Goal: Communication & Community: Ask a question

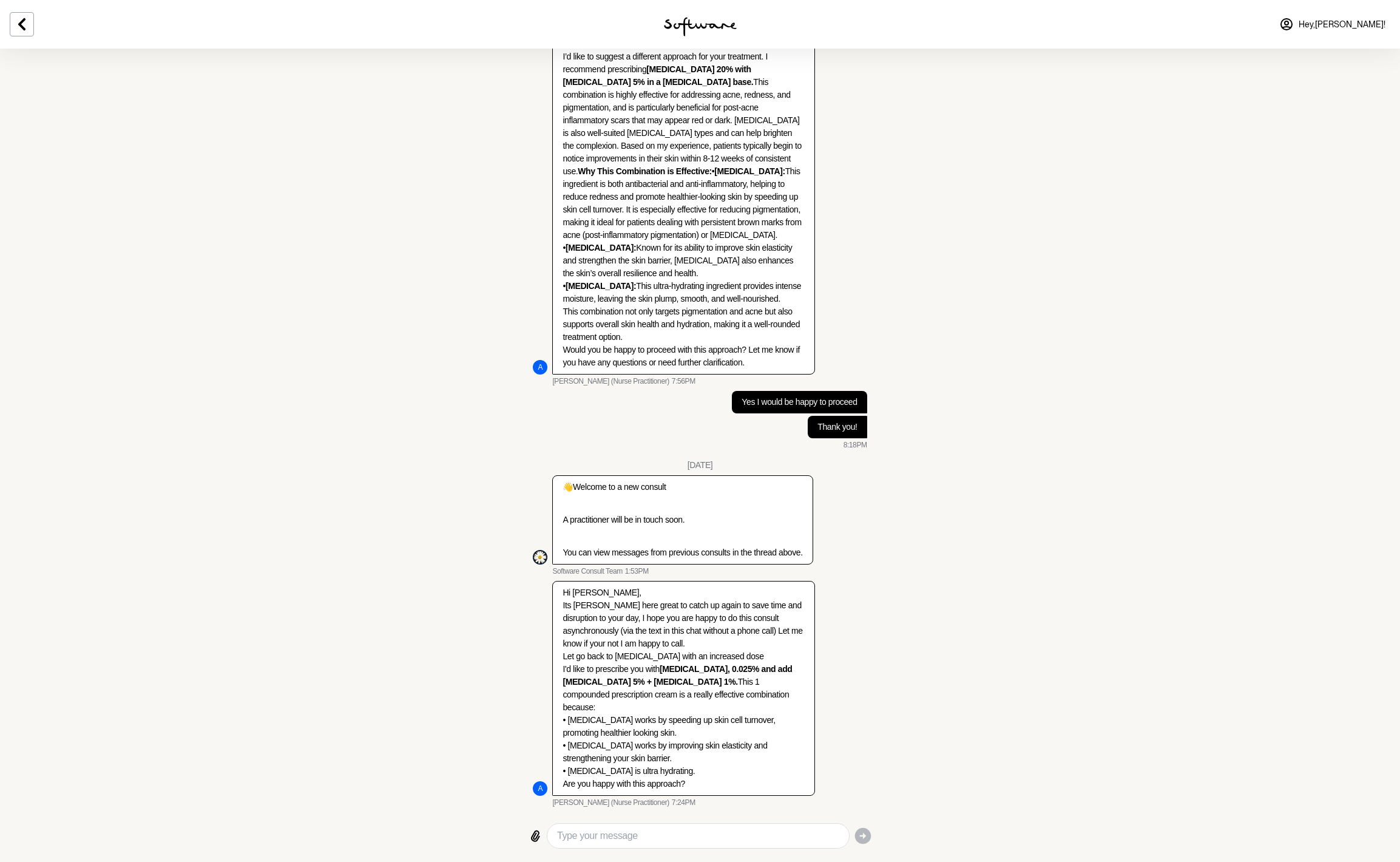
click at [663, 839] on textarea "Type your message" at bounding box center [698, 836] width 282 height 14
paste textarea "I have seen good results with my skin texture from the [MEDICAL_DATA] but I am …"
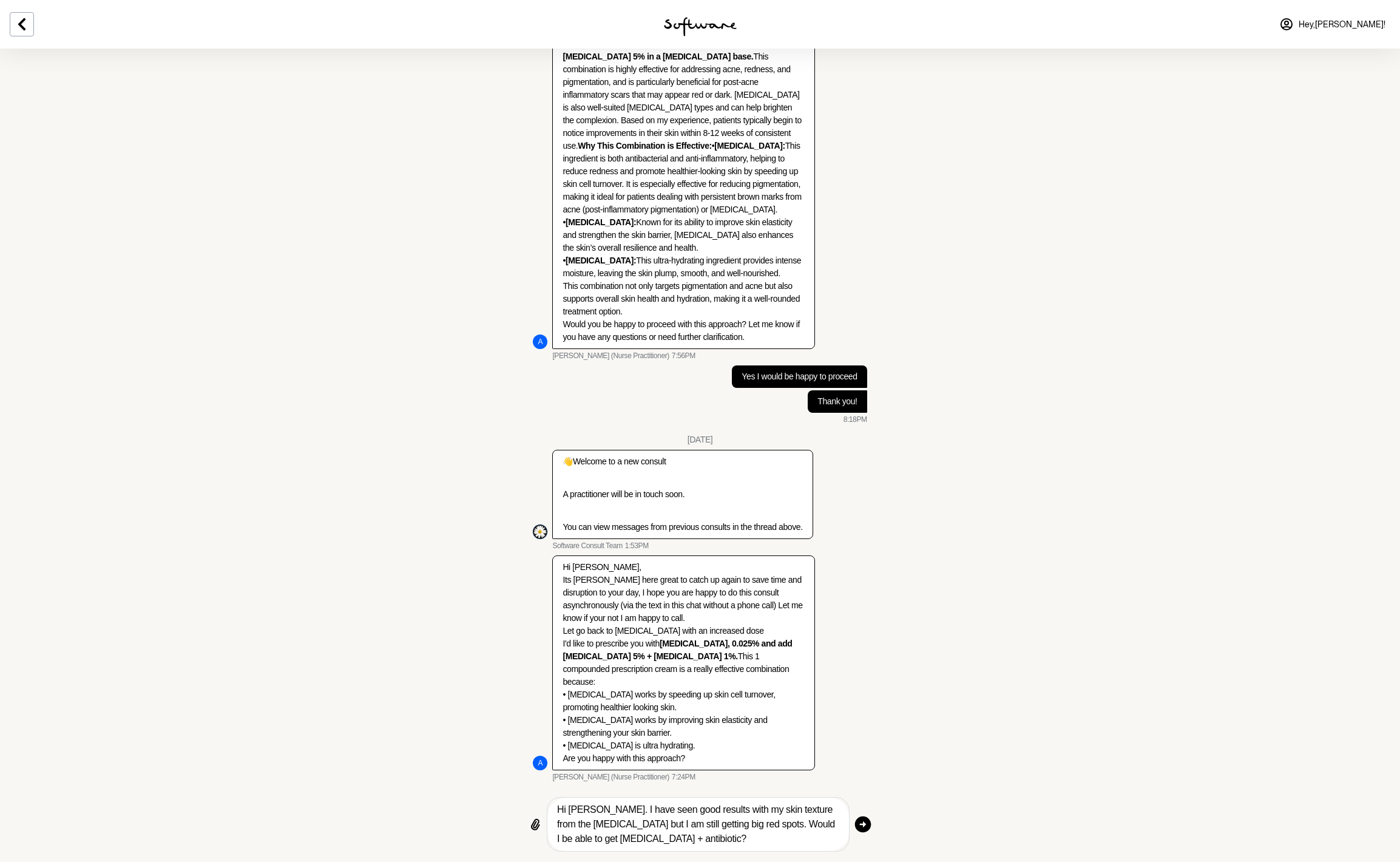
scroll to position [1226, 0]
click at [642, 821] on textarea "Hi [PERSON_NAME]. I have seen good results with my skin texture from the [MEDIC…" at bounding box center [698, 822] width 282 height 44
click at [717, 824] on textarea "Hi [PERSON_NAME]. I have seen good results with my skin texture from the [MEDIC…" at bounding box center [698, 822] width 282 height 44
drag, startPoint x: 746, startPoint y: 823, endPoint x: 610, endPoint y: 826, distance: 136.0
click at [610, 826] on textarea "Hi [PERSON_NAME]. I have seen good results with my skin texture from the [MEDIC…" at bounding box center [698, 822] width 282 height 44
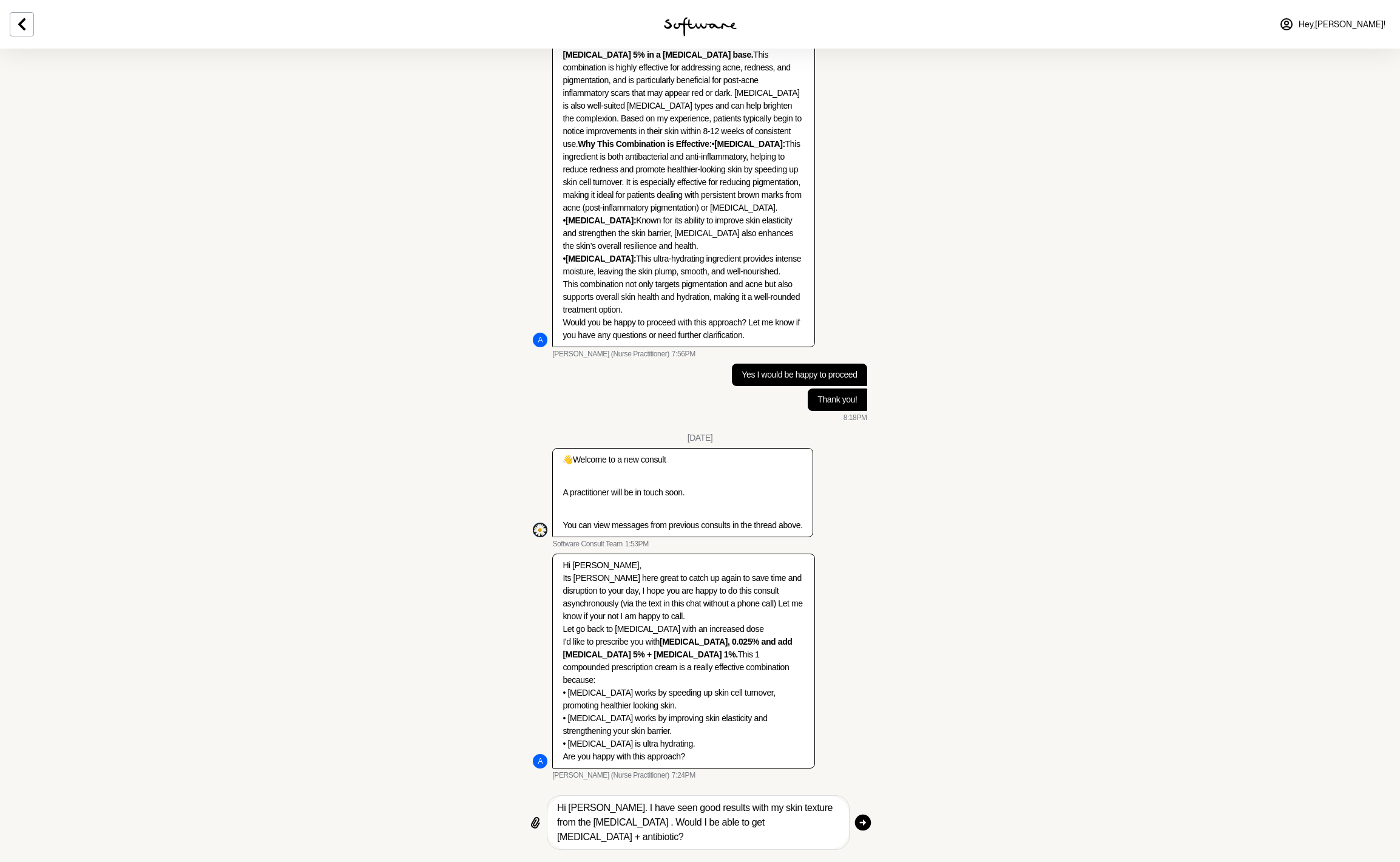
scroll to position [1212, 0]
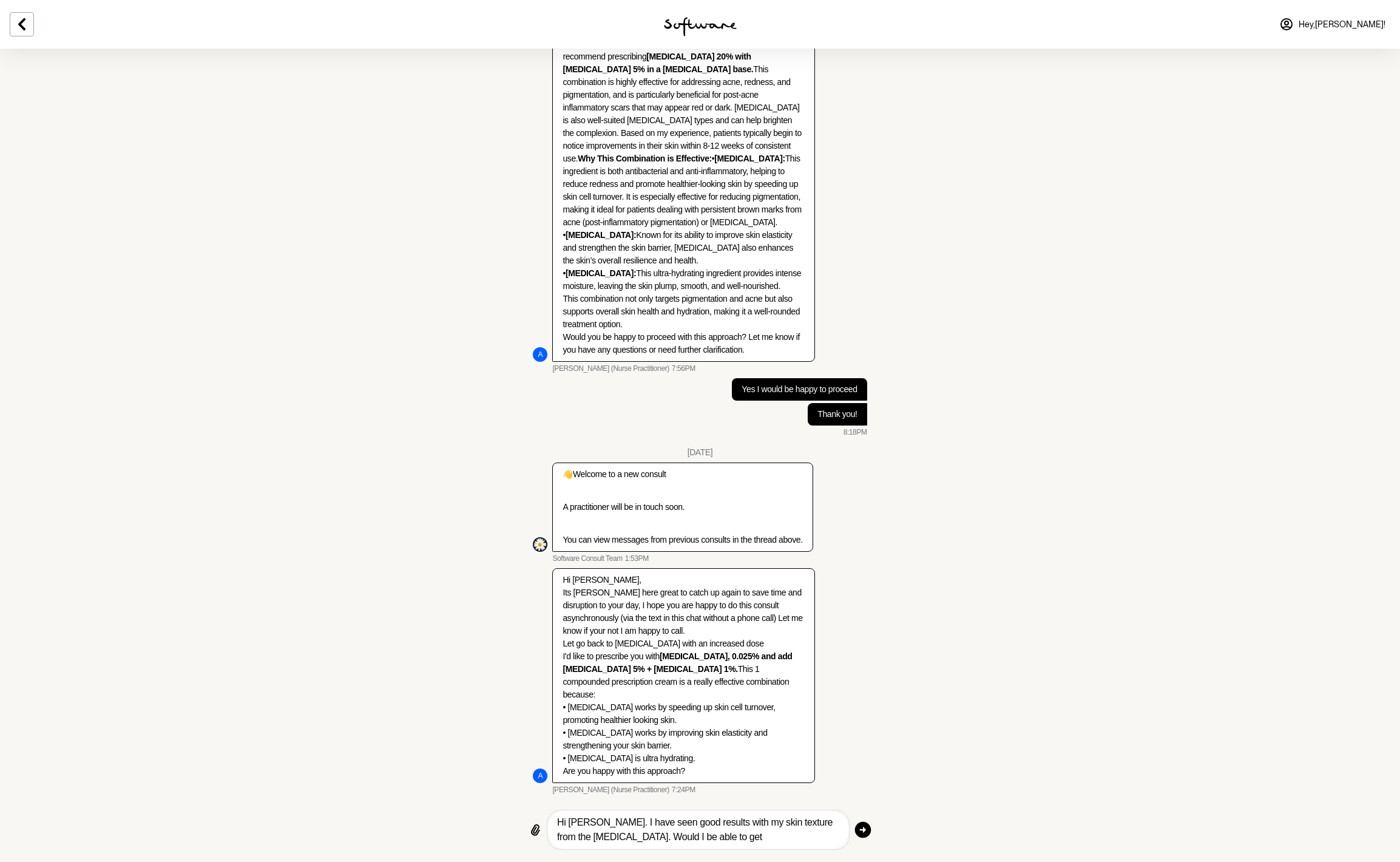
type textarea "Hi [PERSON_NAME]. I have seen good results with my skin texture from the [MEDIC…"
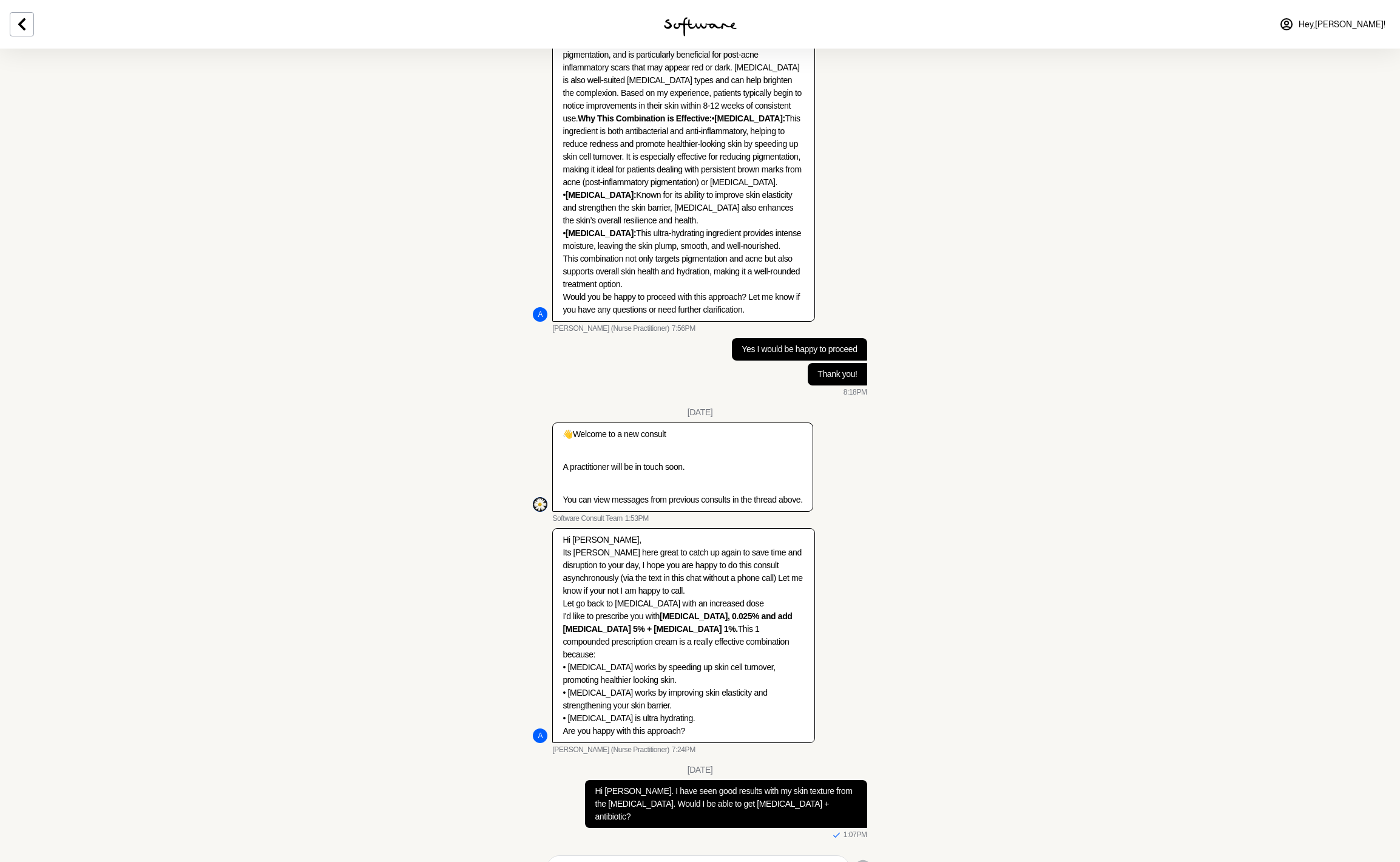
scroll to position [1271, 0]
